Goal: Check status: Check status

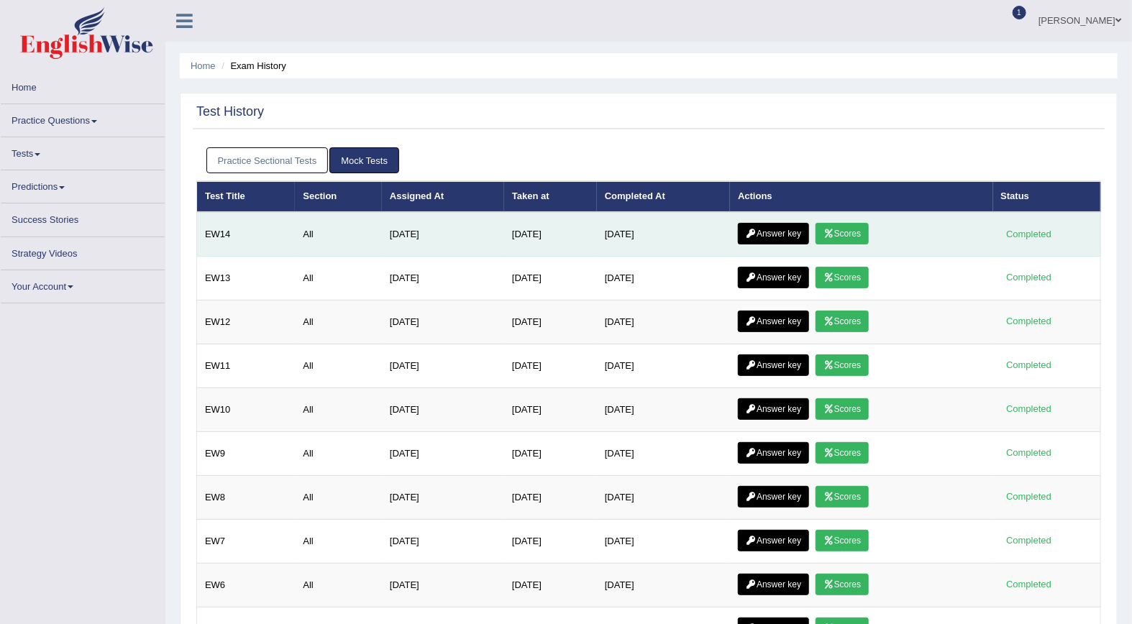
click at [843, 240] on link "Scores" at bounding box center [841, 234] width 53 height 22
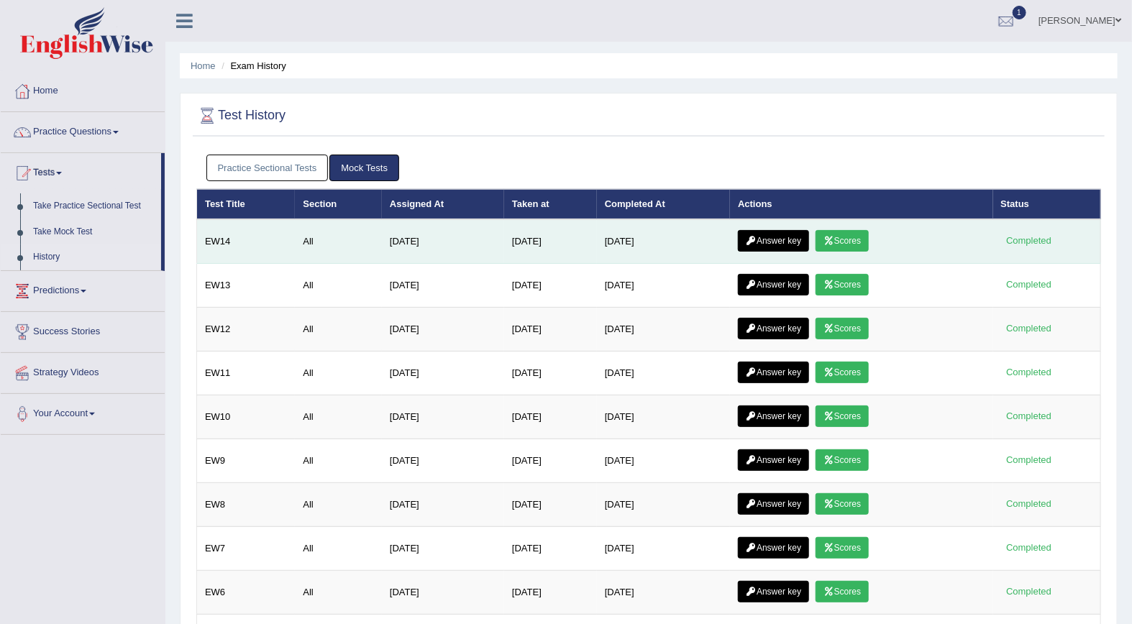
click at [775, 242] on link "Answer key" at bounding box center [773, 241] width 71 height 22
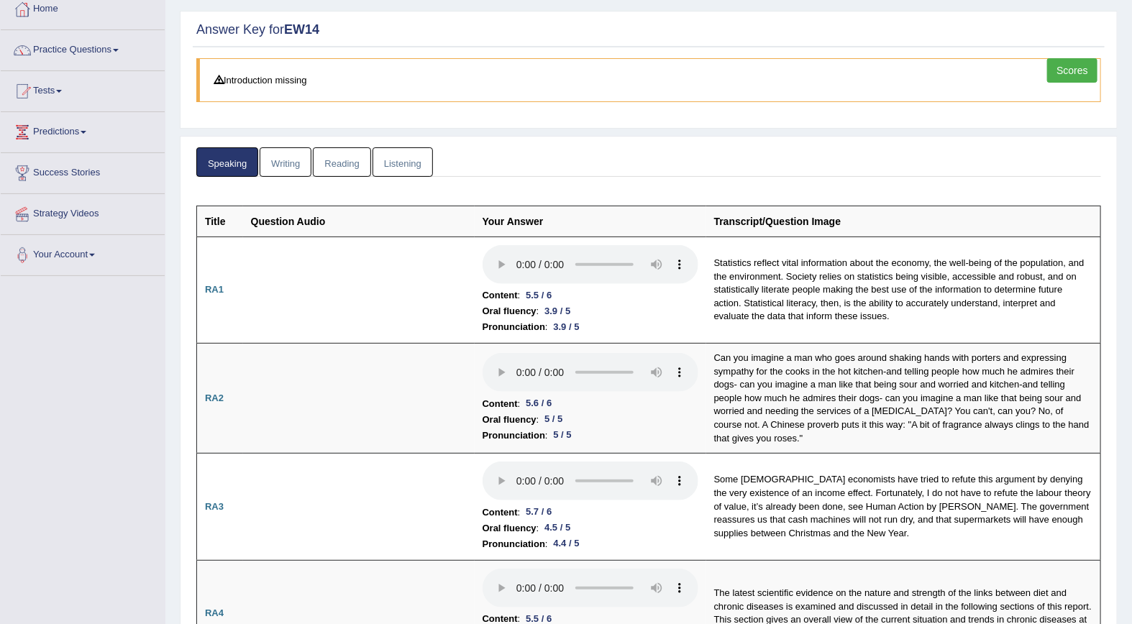
scroll to position [6, 0]
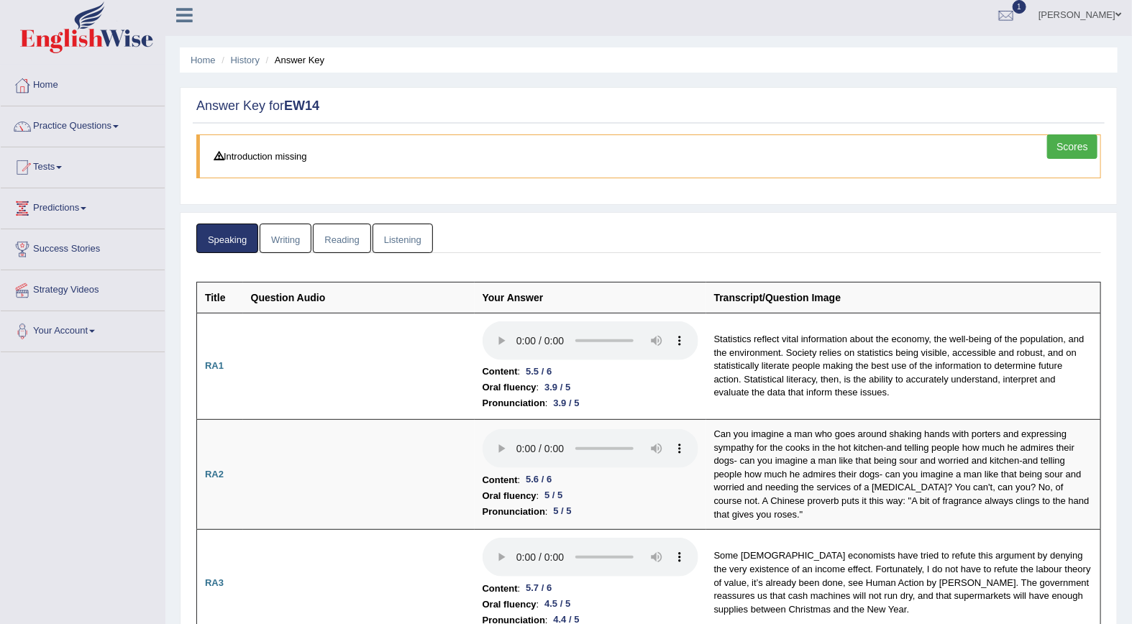
click at [283, 239] on link "Writing" at bounding box center [286, 238] width 52 height 29
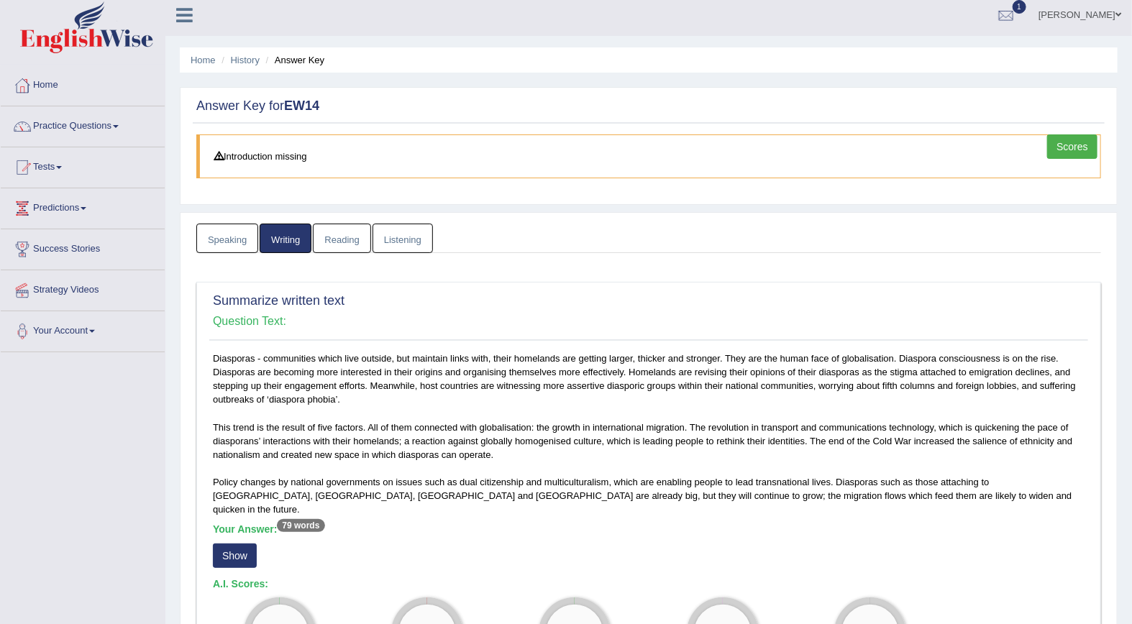
click at [241, 545] on button "Show" at bounding box center [235, 556] width 44 height 24
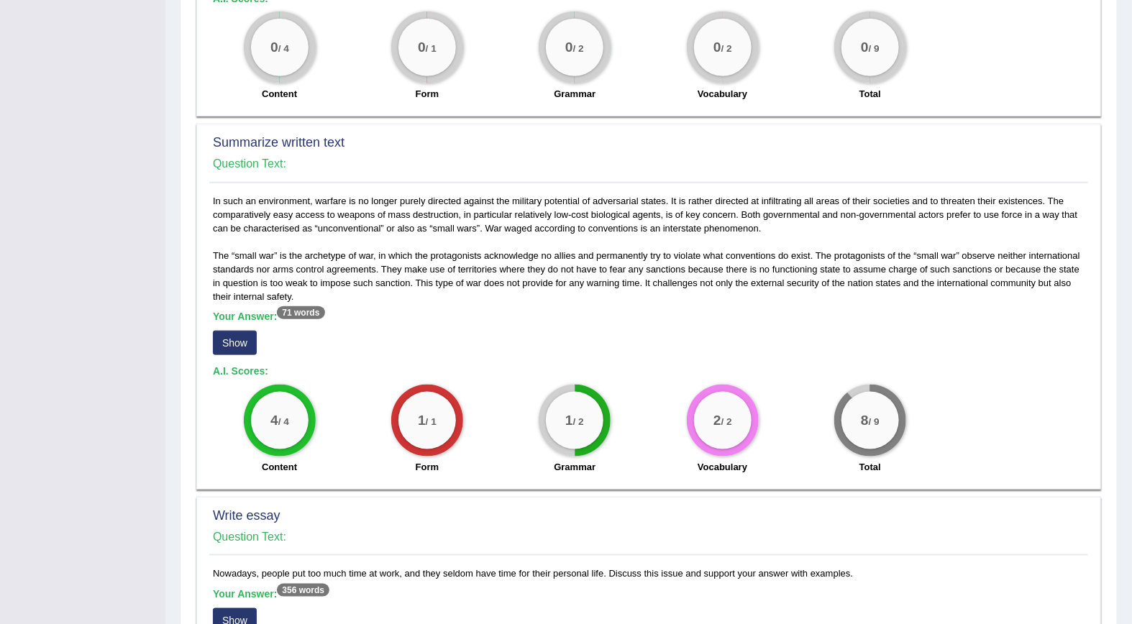
scroll to position [631, 0]
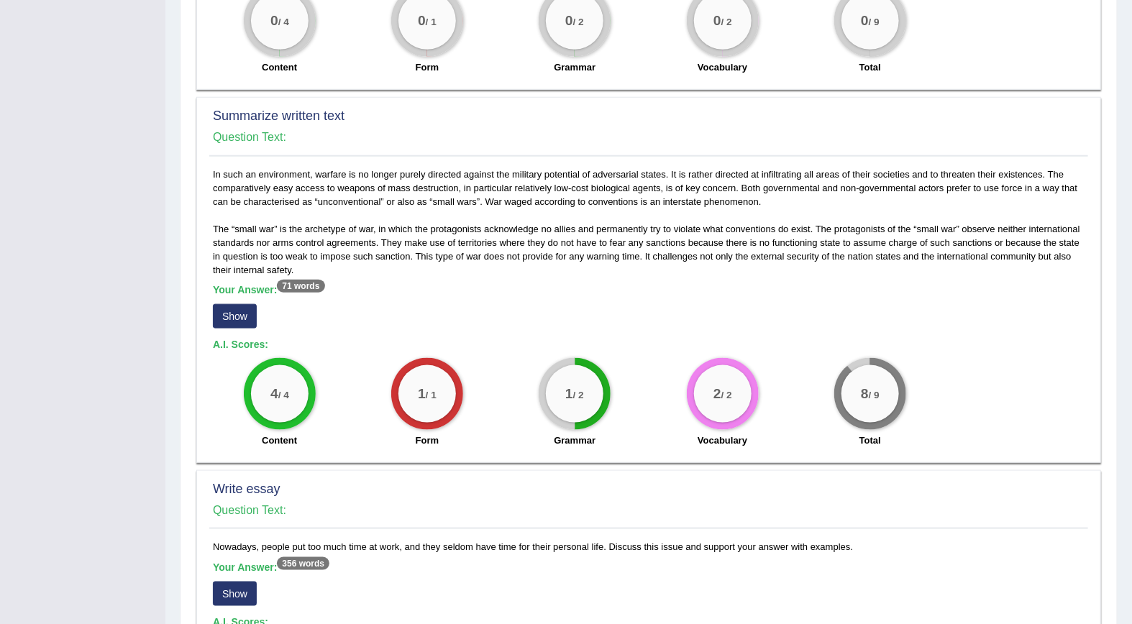
click at [247, 304] on button "Show" at bounding box center [235, 316] width 44 height 24
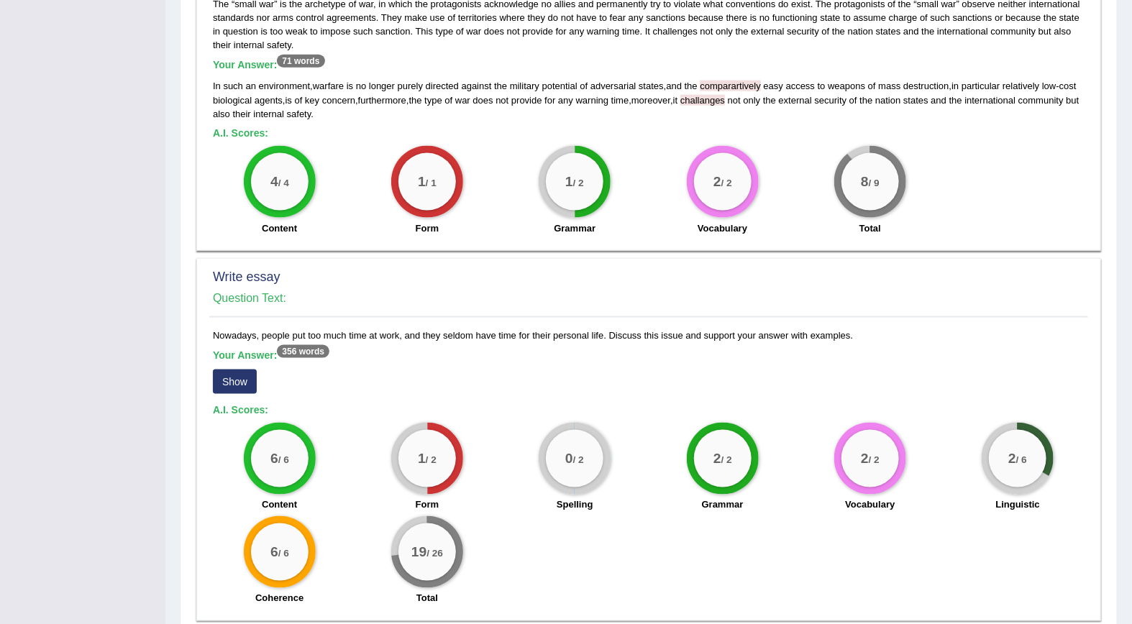
scroll to position [907, 0]
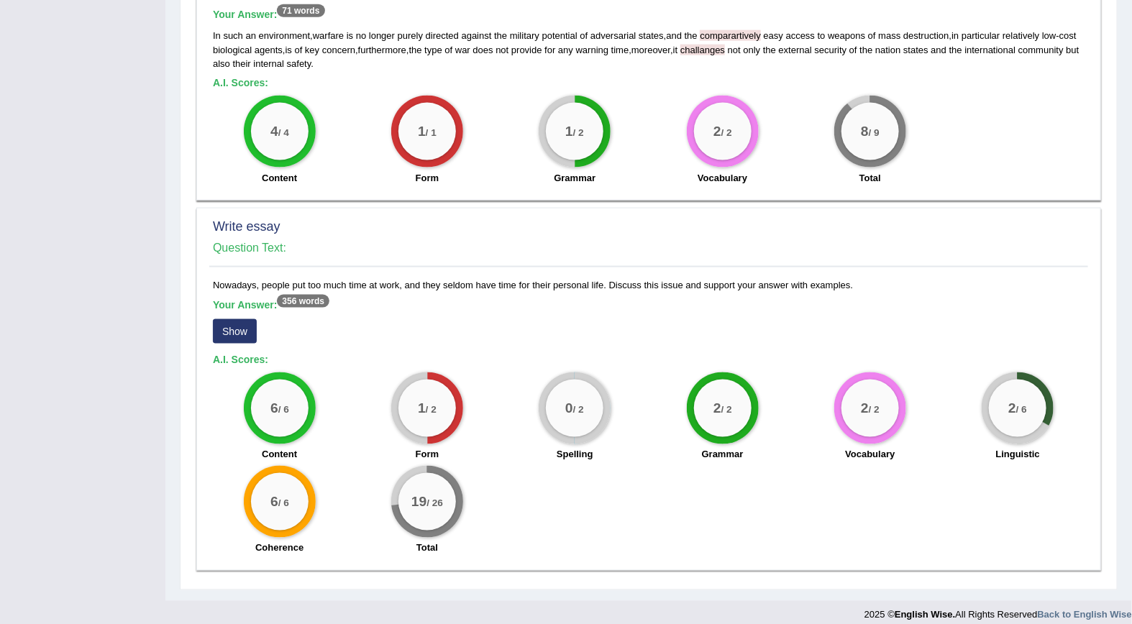
click at [234, 319] on button "Show" at bounding box center [235, 331] width 44 height 24
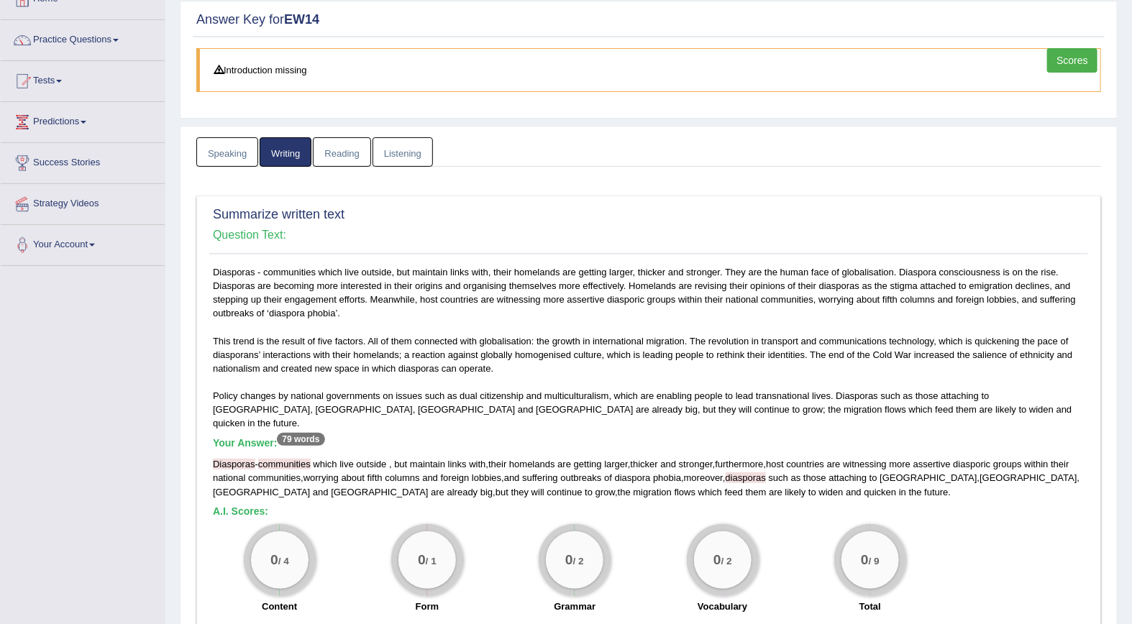
scroll to position [0, 0]
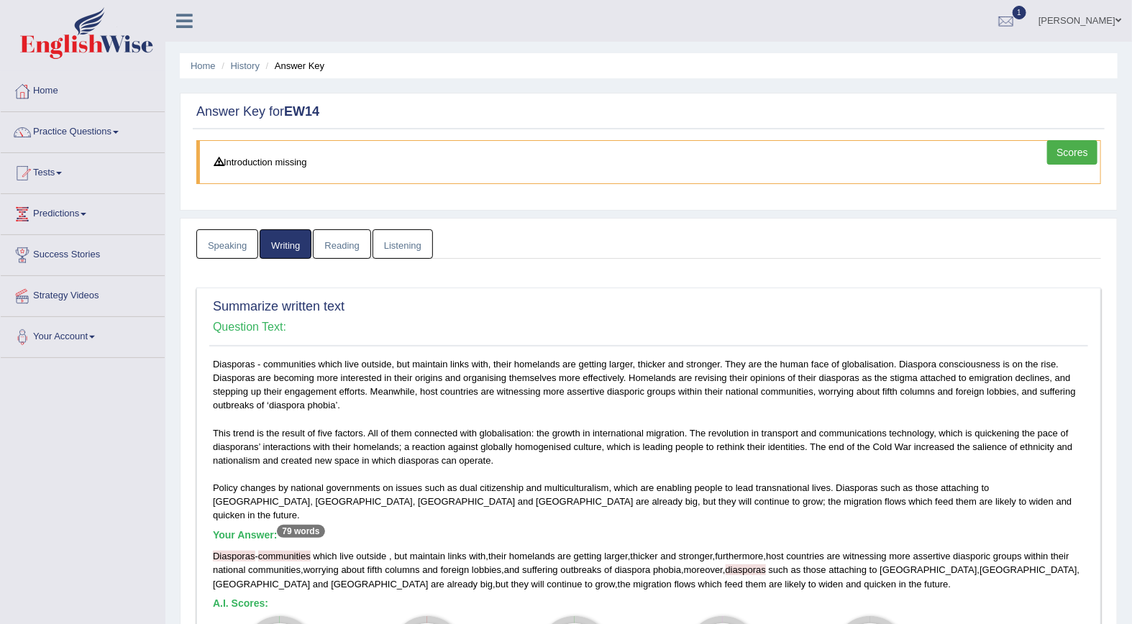
click at [340, 241] on link "Reading" at bounding box center [342, 243] width 58 height 29
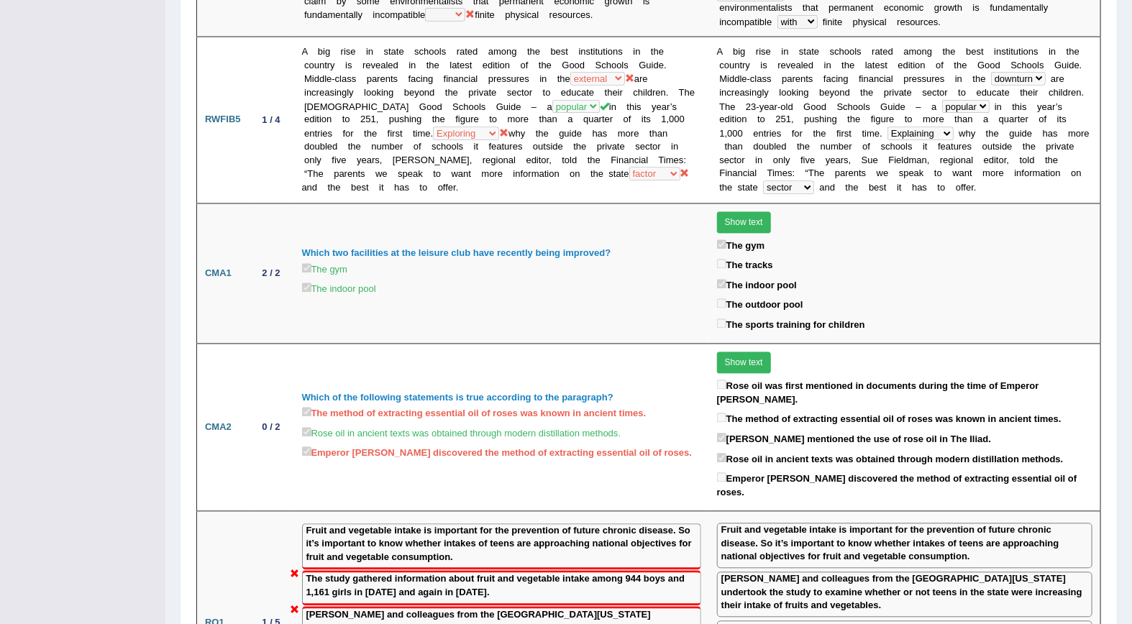
scroll to position [1411, 0]
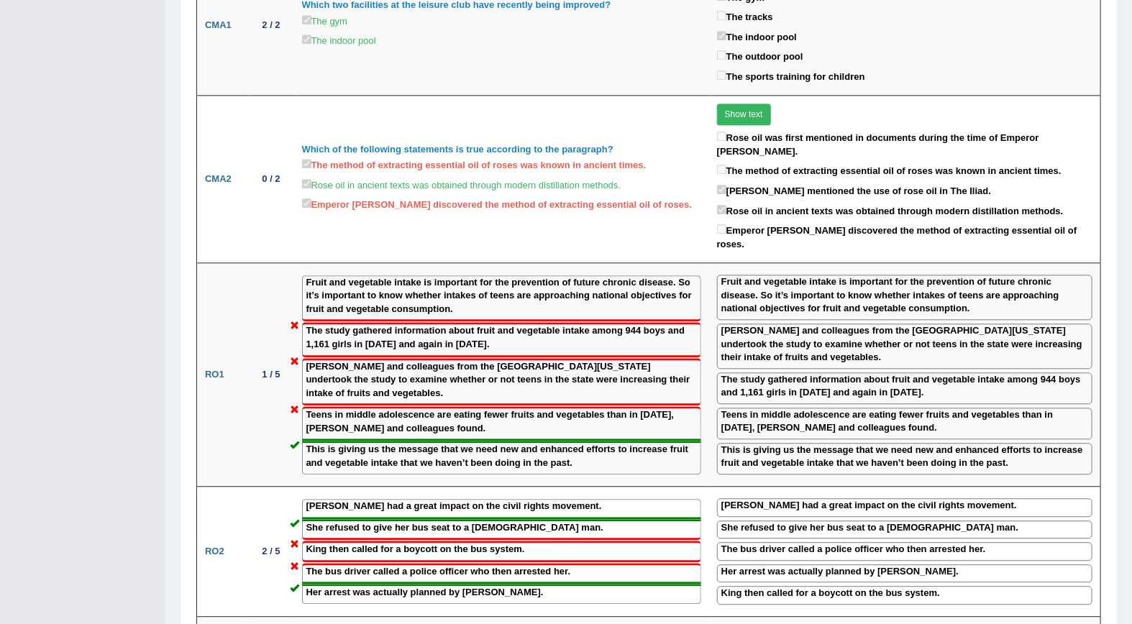
drag, startPoint x: 1133, startPoint y: 302, endPoint x: 1119, endPoint y: 354, distance: 54.2
click at [1119, 354] on div "Home History Answer Key Answer Key for EW14 Scores Introduction missing Speakin…" at bounding box center [648, 46] width 966 height 2915
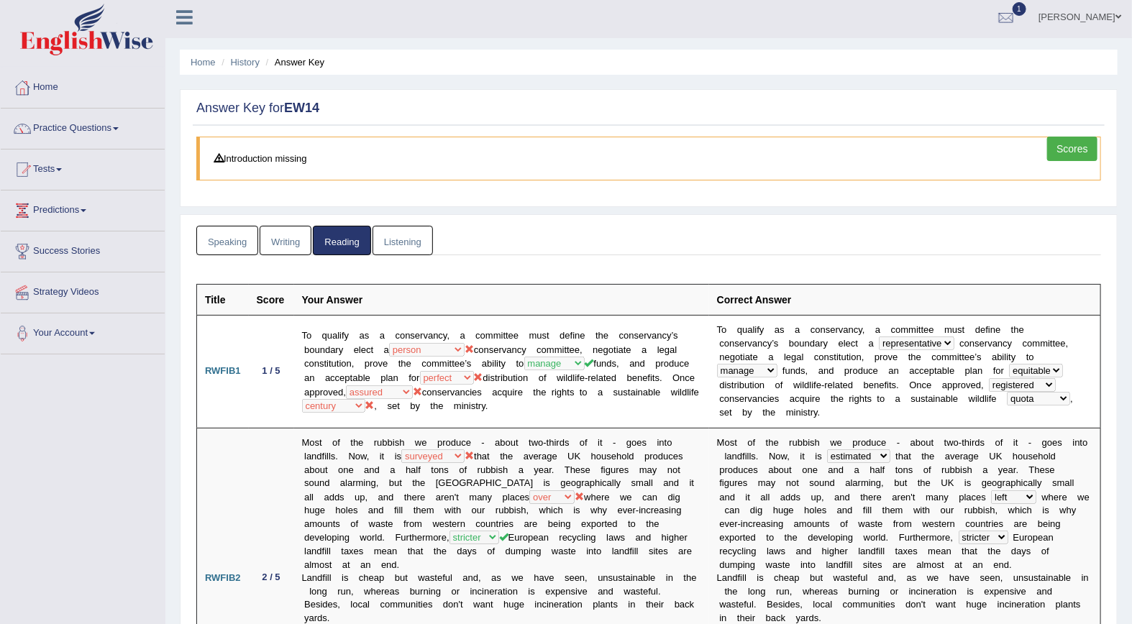
scroll to position [0, 0]
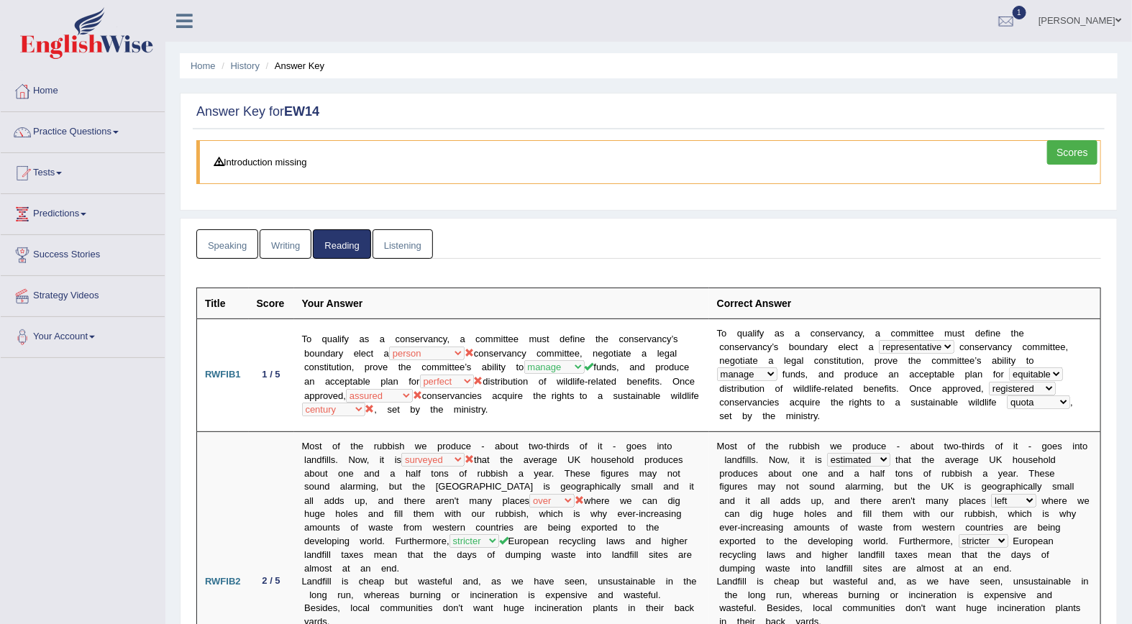
click at [412, 243] on link "Listening" at bounding box center [402, 243] width 60 height 29
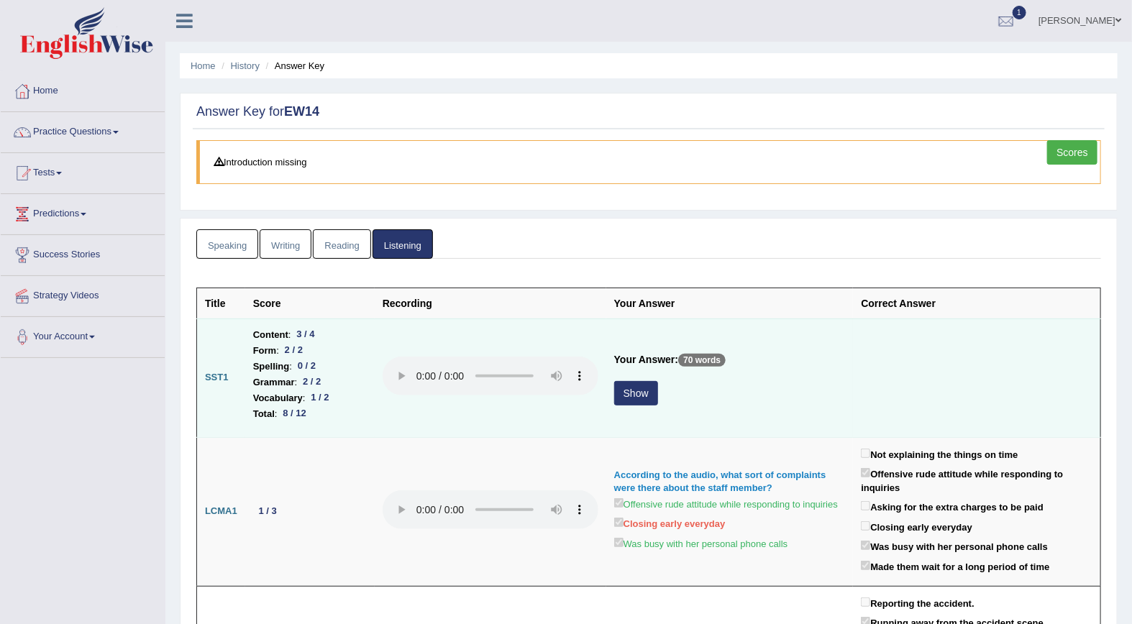
click at [628, 399] on button "Show" at bounding box center [636, 393] width 44 height 24
click at [654, 393] on div "Connection error!" at bounding box center [648, 396] width 68 height 12
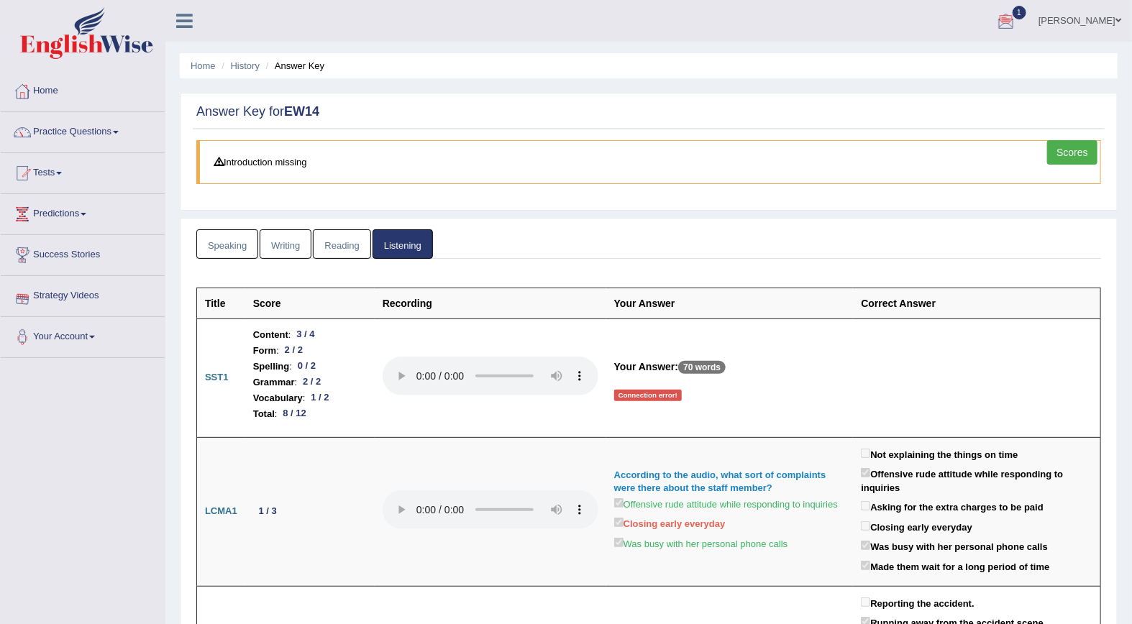
click at [1084, 155] on link "Scores" at bounding box center [1072, 152] width 50 height 24
